Goal: Information Seeking & Learning: Stay updated

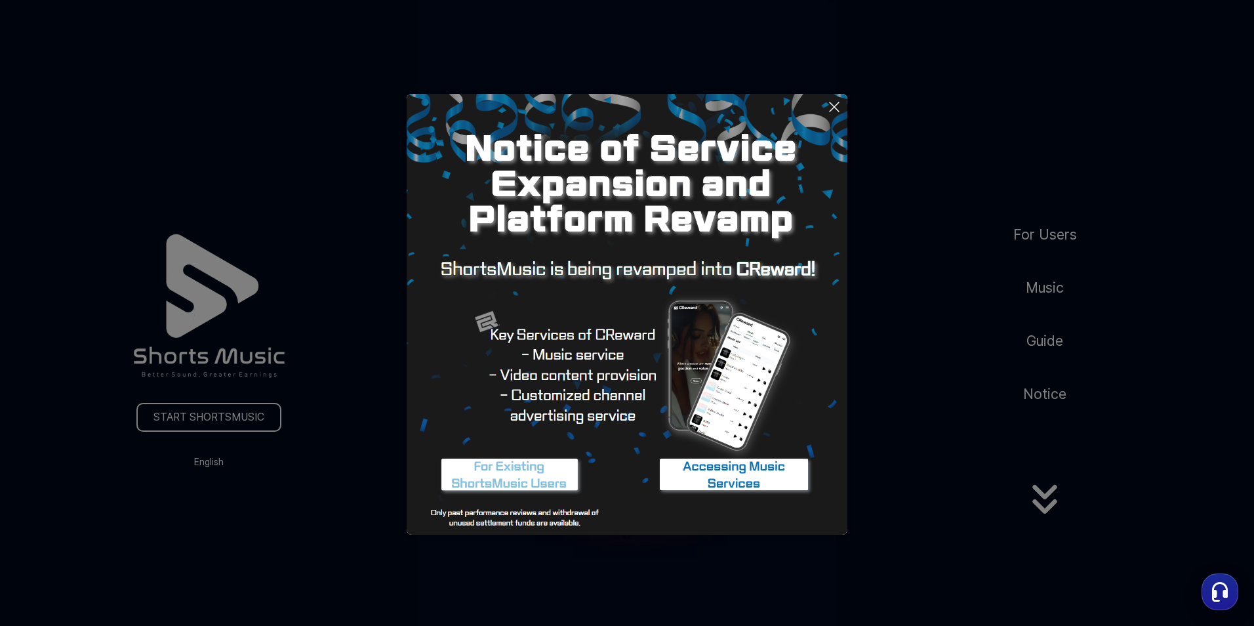
click at [836, 103] on icon at bounding box center [834, 107] width 16 height 16
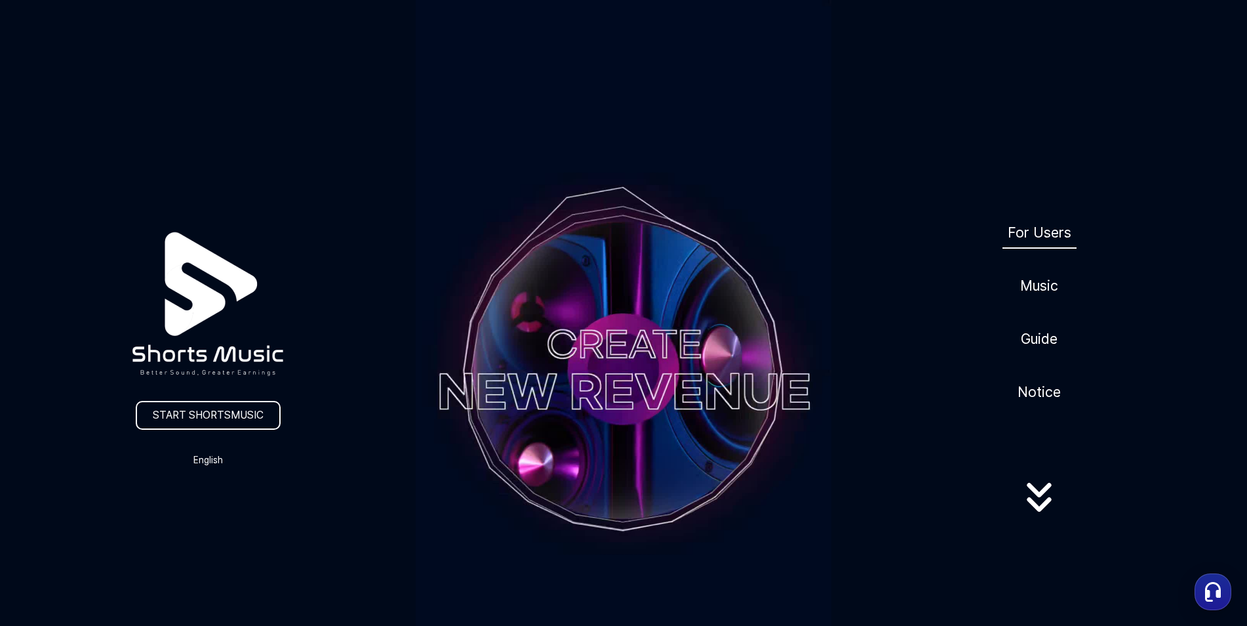
click at [1052, 226] on link "For Users" at bounding box center [1040, 232] width 74 height 32
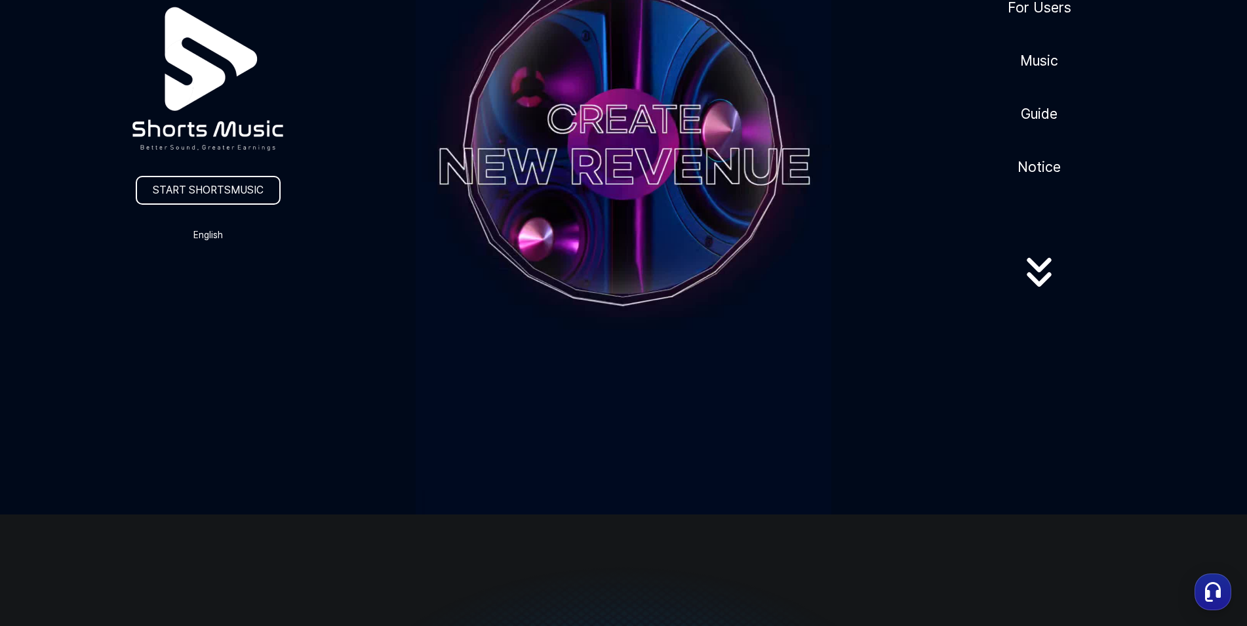
scroll to position [262, 0]
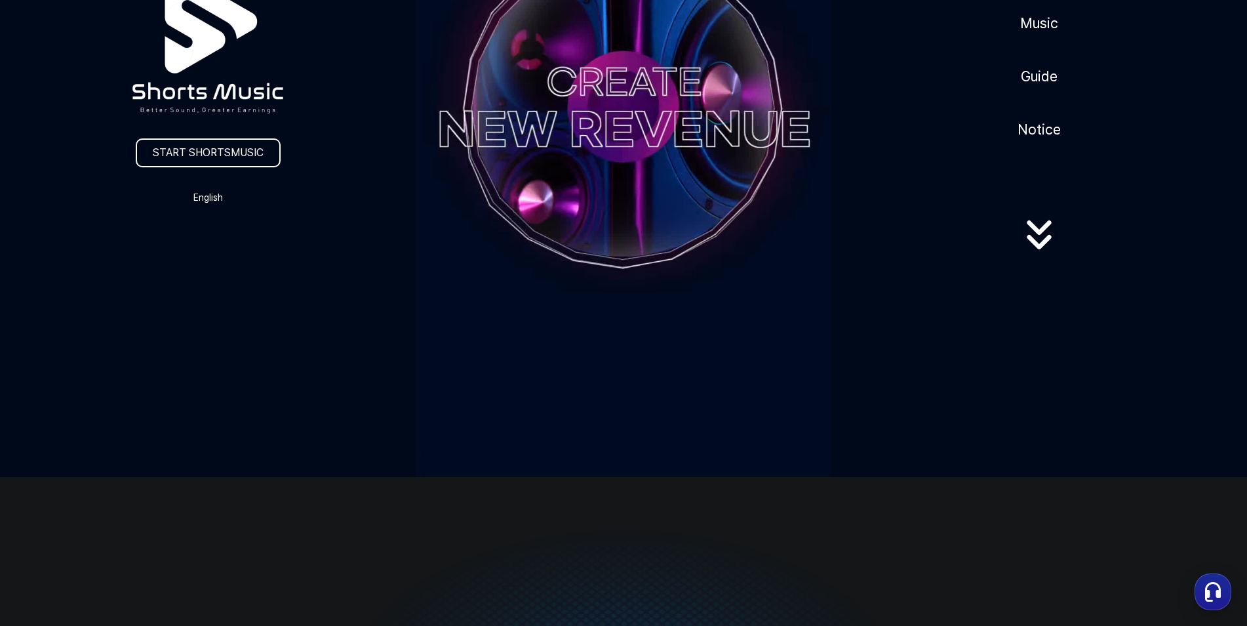
click at [1037, 248] on icon at bounding box center [1039, 242] width 24 height 14
click at [1041, 227] on icon at bounding box center [1039, 235] width 84 height 52
click at [1026, 125] on link "Notice" at bounding box center [1040, 129] width 54 height 32
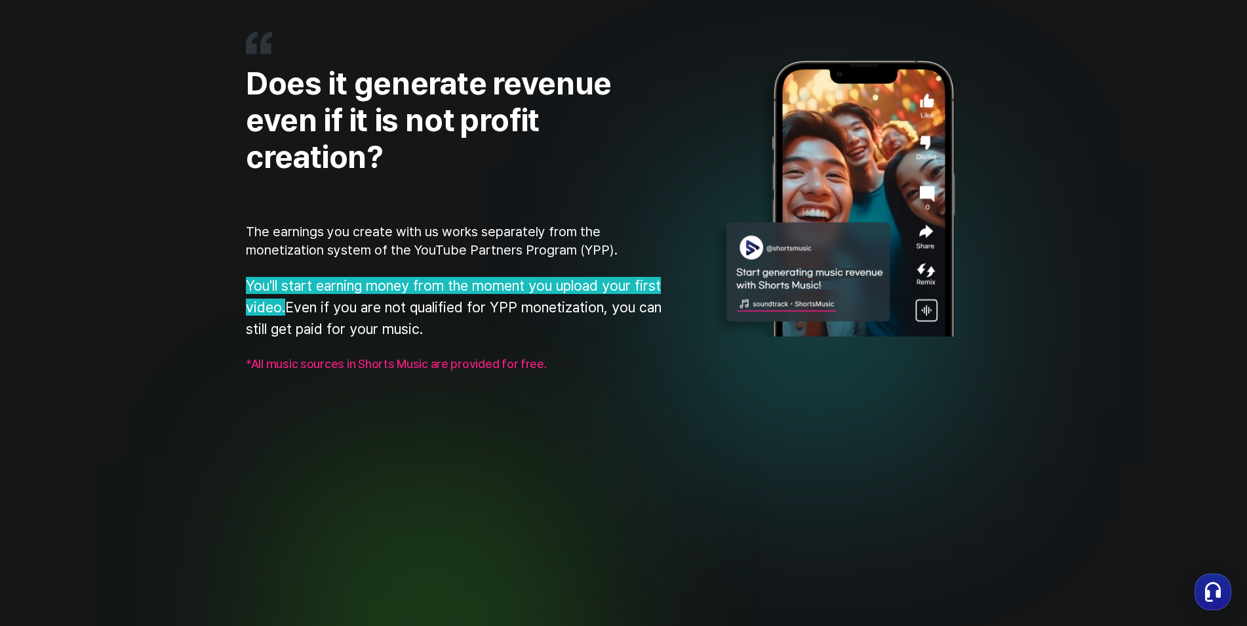
scroll to position [941, 0]
